Goal: Information Seeking & Learning: Learn about a topic

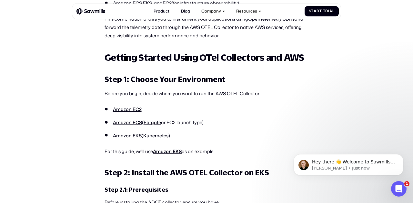
scroll to position [622, 0]
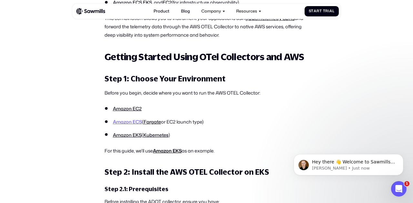
click at [126, 124] on link "Amazon ECS" at bounding box center [127, 122] width 29 height 7
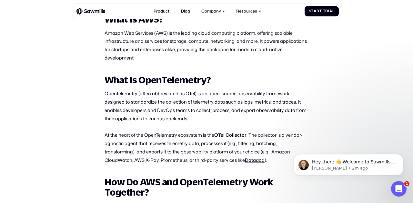
scroll to position [358, 0]
